Goal: Task Accomplishment & Management: Manage account settings

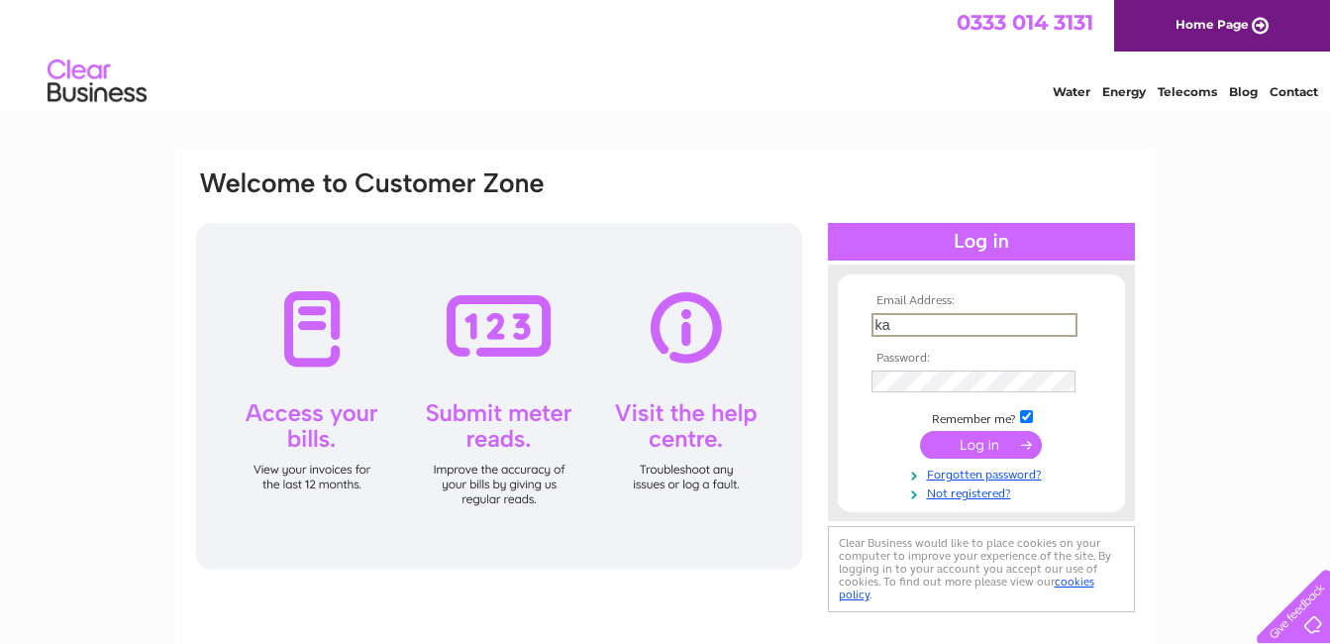
type input "k"
type input "[PERSON_NAME][EMAIL_ADDRESS][DOMAIN_NAME]"
click at [920, 431] on input "submit" at bounding box center [981, 445] width 122 height 28
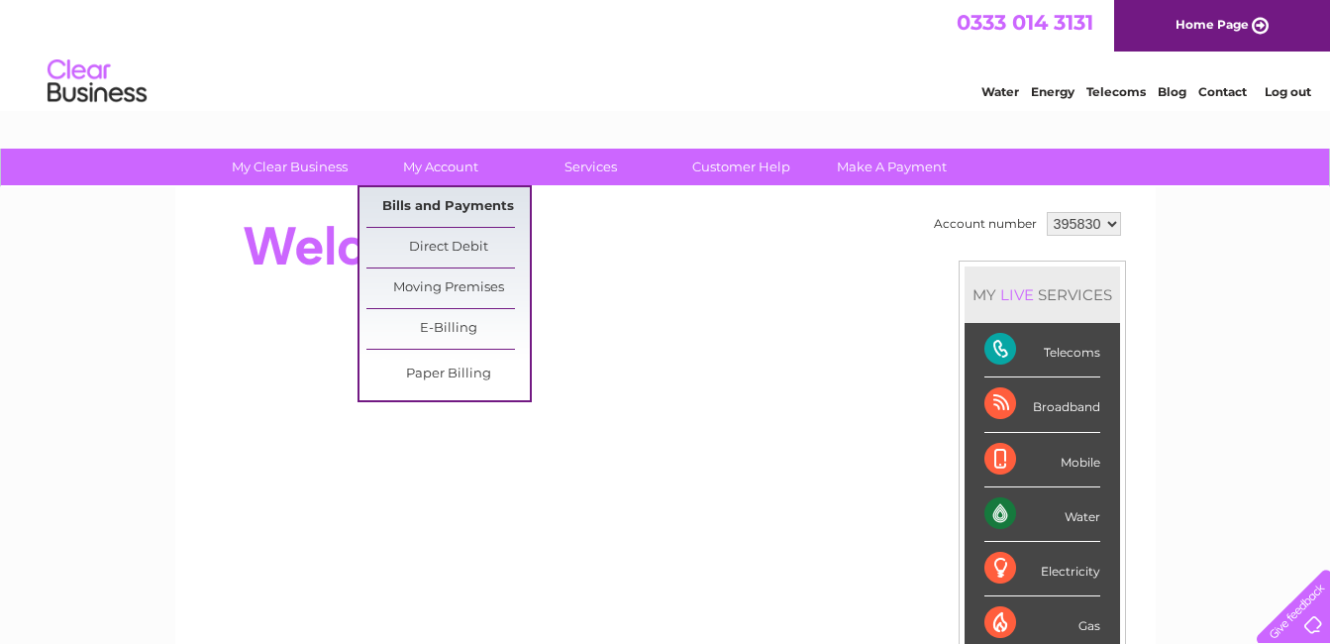
click at [429, 202] on link "Bills and Payments" at bounding box center [447, 207] width 163 height 40
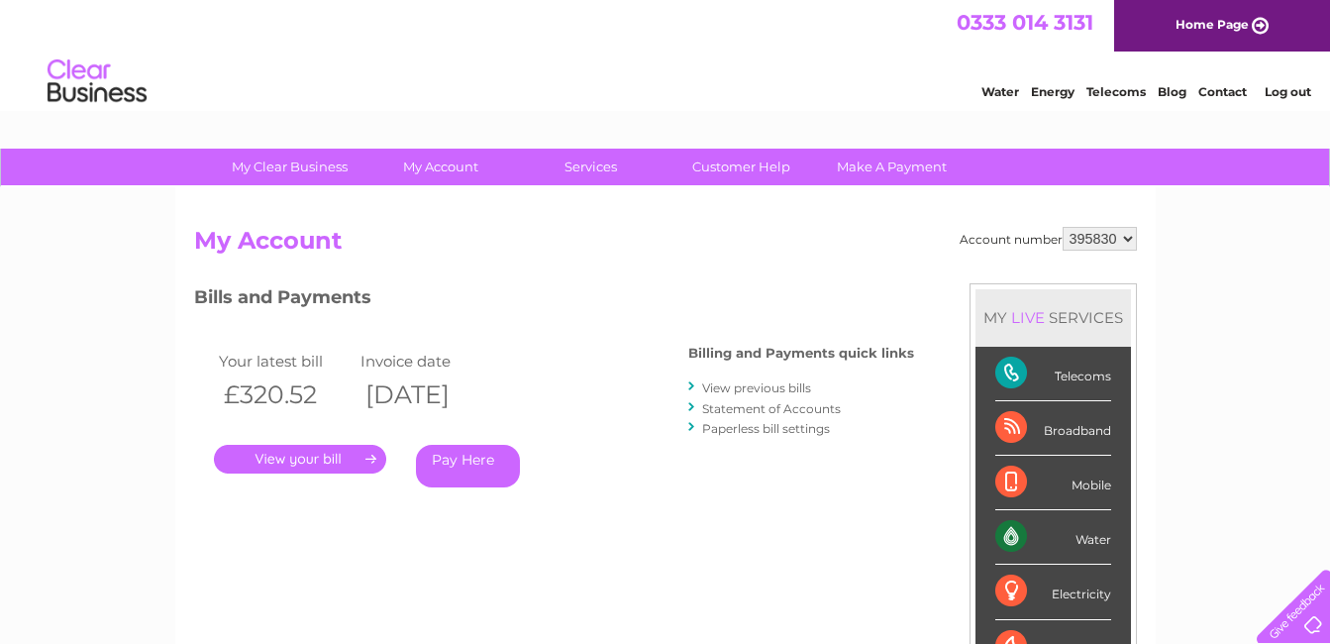
click at [353, 462] on link "." at bounding box center [300, 459] width 172 height 29
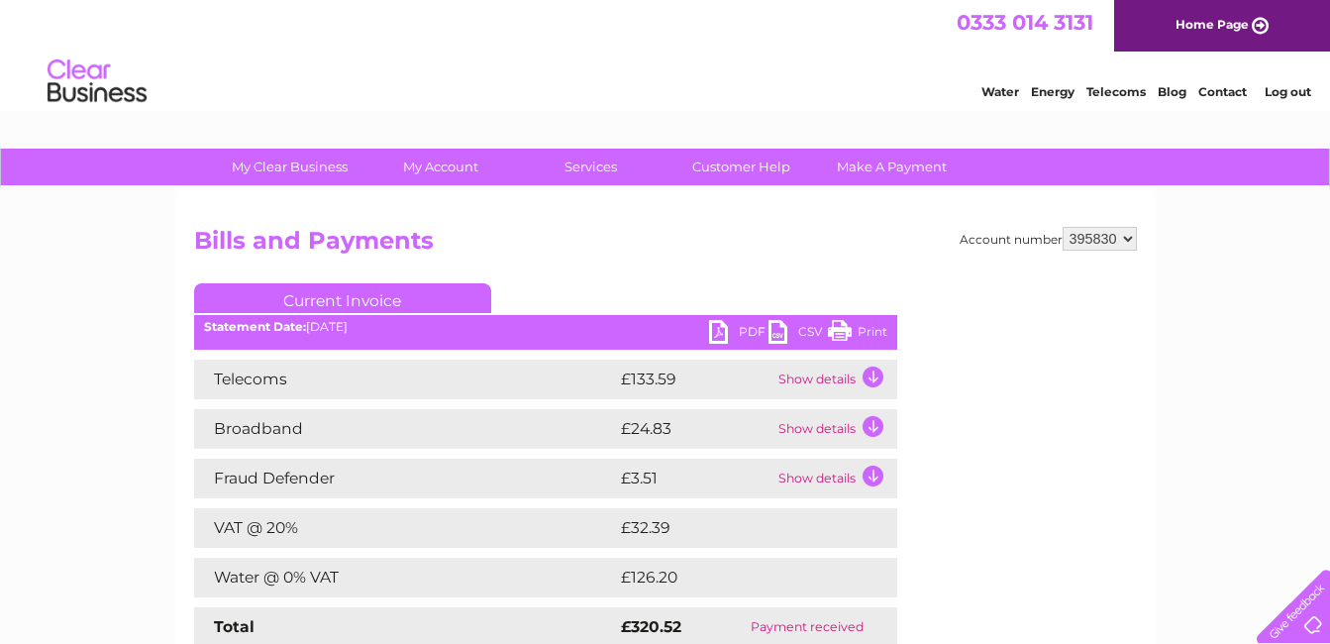
click at [814, 380] on td "Show details" at bounding box center [835, 379] width 124 height 40
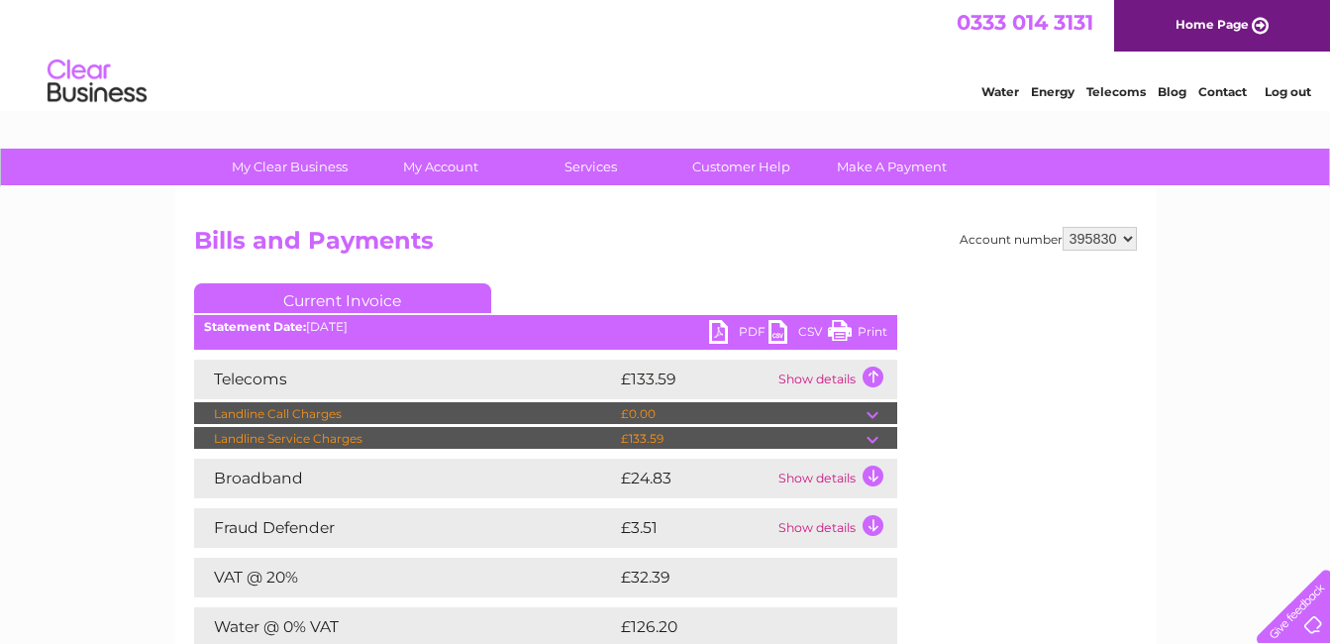
click at [875, 416] on td at bounding box center [882, 414] width 31 height 24
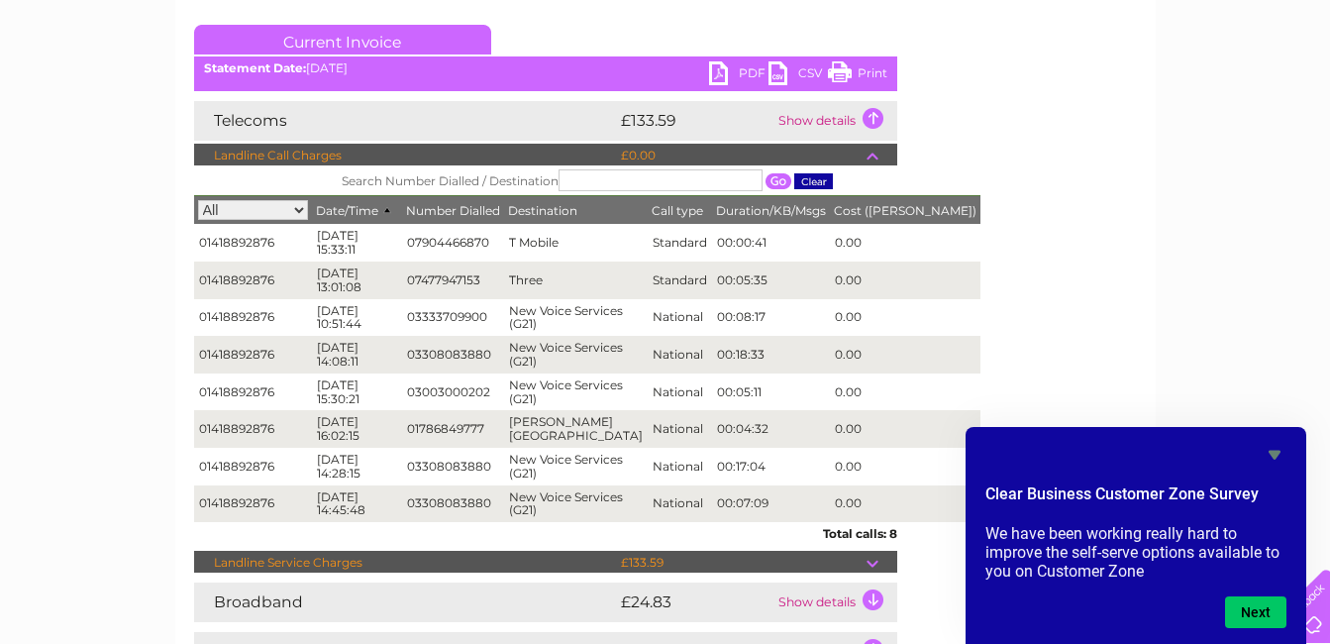
scroll to position [260, 0]
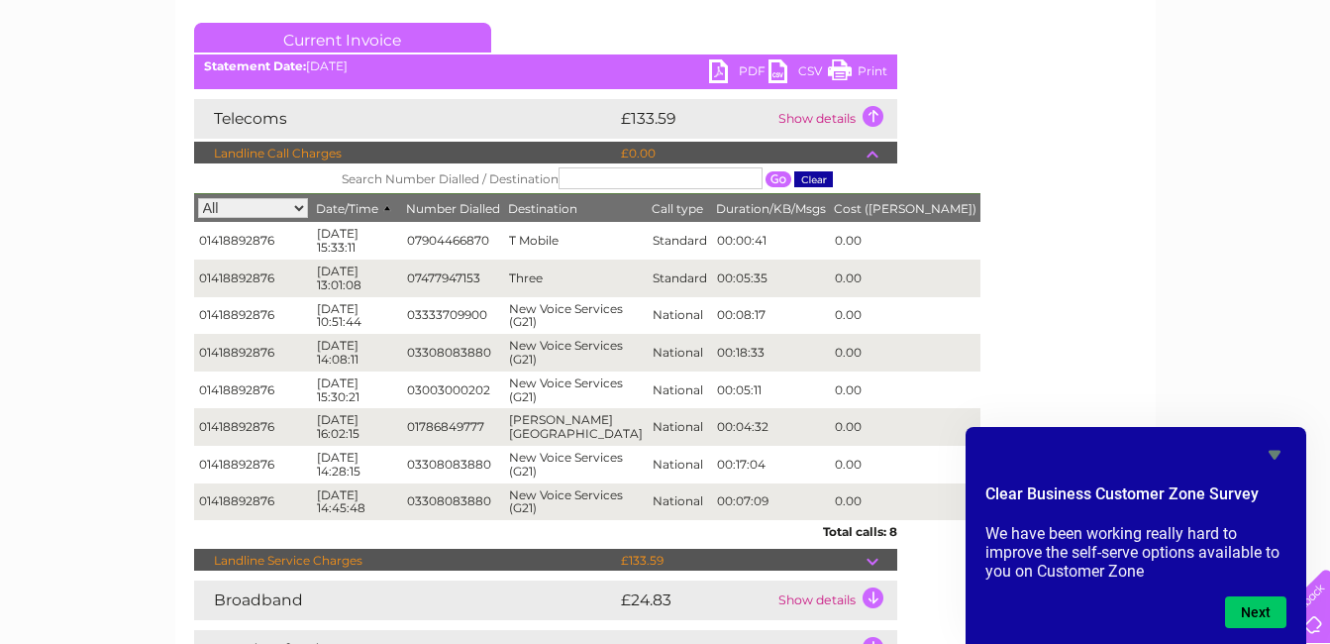
click at [746, 70] on link "PDF" at bounding box center [738, 73] width 59 height 29
